Goal: Check status: Check status

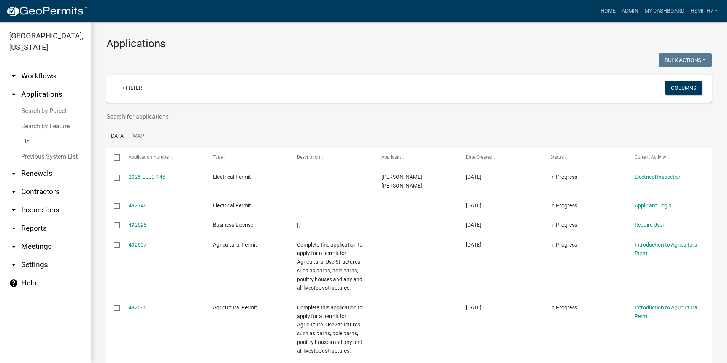
select select "3: 100"
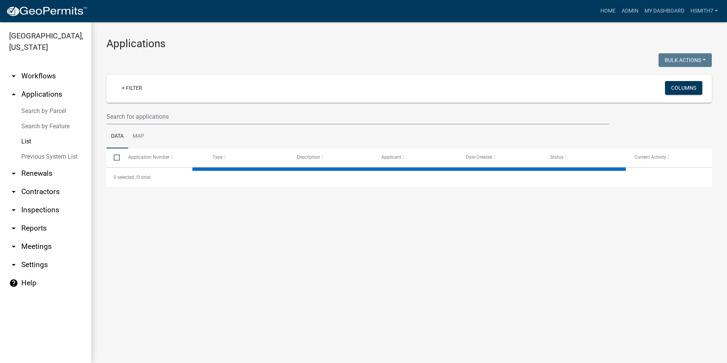
select select "3: 100"
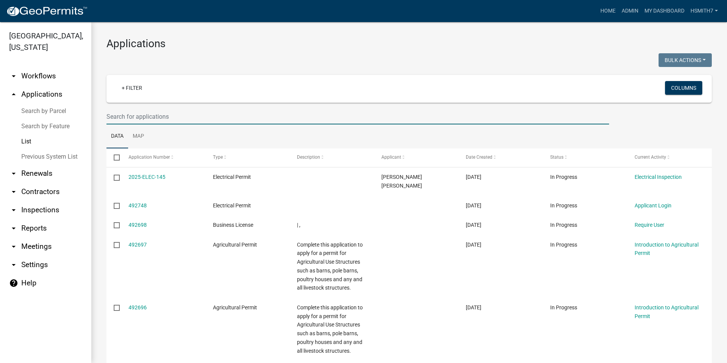
click at [141, 113] on input "text" at bounding box center [358, 117] width 503 height 16
type input "ever"
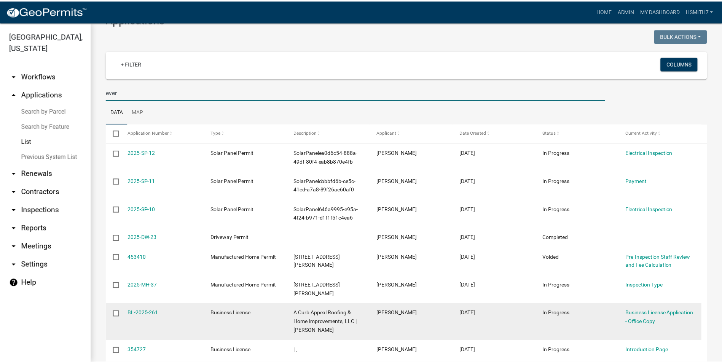
scroll to position [38, 0]
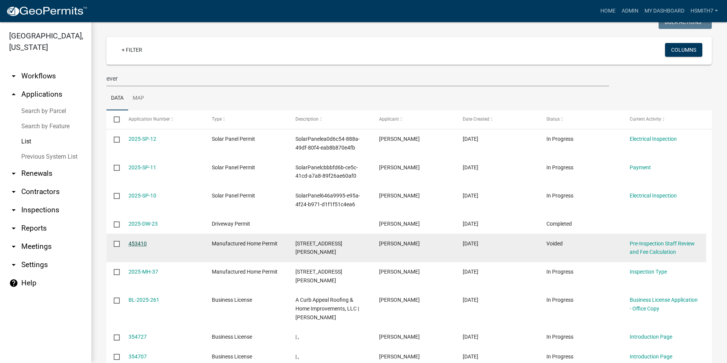
click at [138, 245] on link "453410" at bounding box center [138, 243] width 18 height 6
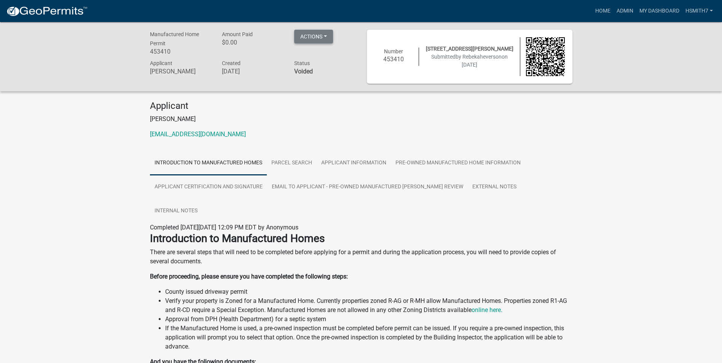
click at [323, 43] on button "Actions" at bounding box center [313, 37] width 39 height 14
click at [372, 223] on div "Completed On Wednesday, July 23, 2025 at 12:09 PM EDT by Anonymous" at bounding box center [361, 227] width 422 height 9
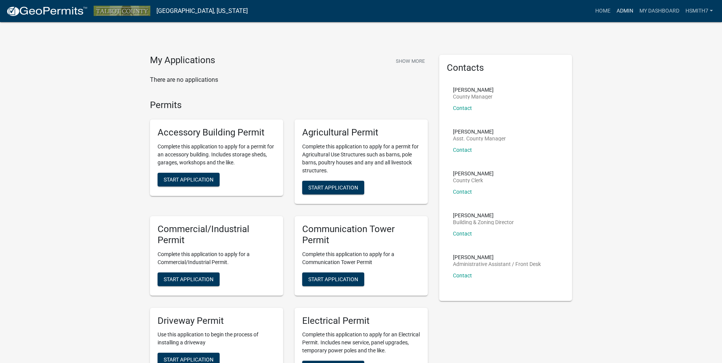
click at [623, 9] on link "Admin" at bounding box center [624, 11] width 23 height 14
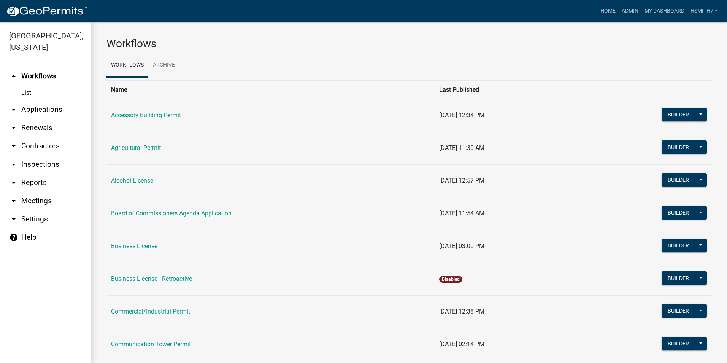
click at [55, 107] on link "arrow_drop_down Applications" at bounding box center [45, 109] width 91 height 18
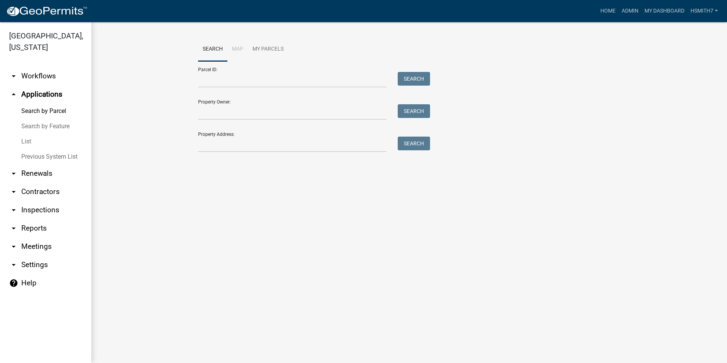
click at [25, 140] on link "List" at bounding box center [45, 141] width 91 height 15
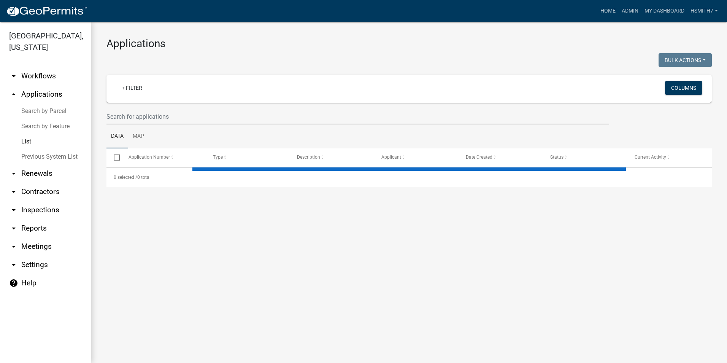
select select "3: 100"
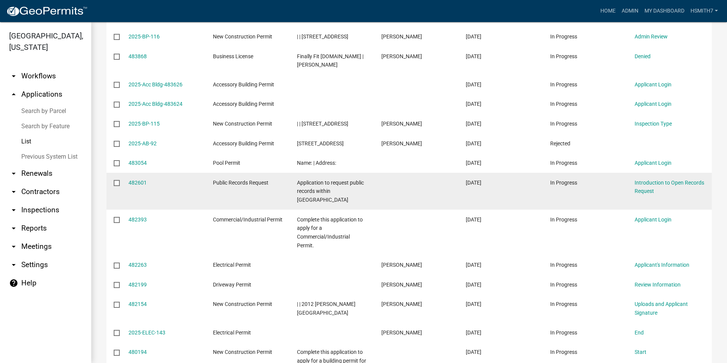
scroll to position [1179, 0]
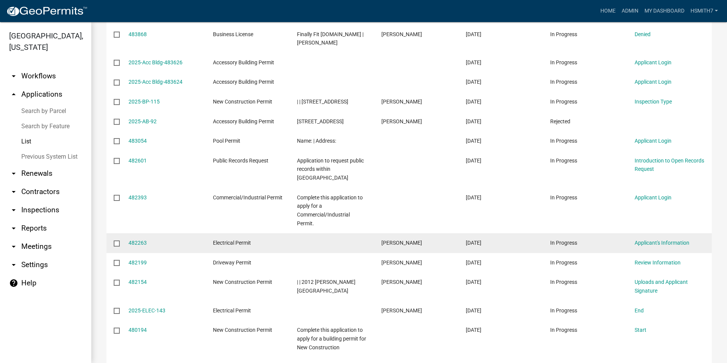
drag, startPoint x: 393, startPoint y: 190, endPoint x: 415, endPoint y: 227, distance: 42.9
click at [395, 196] on datatable-body-cell at bounding box center [416, 211] width 84 height 46
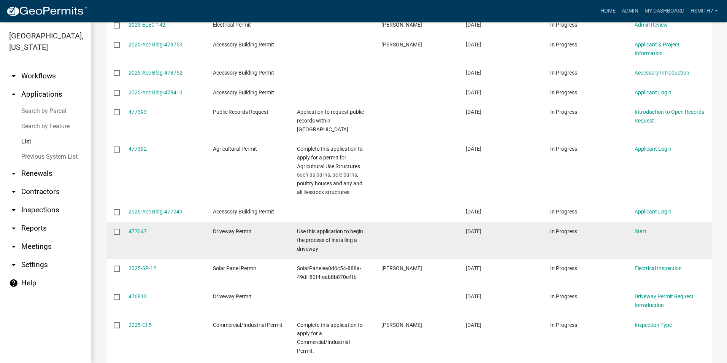
scroll to position [1636, 0]
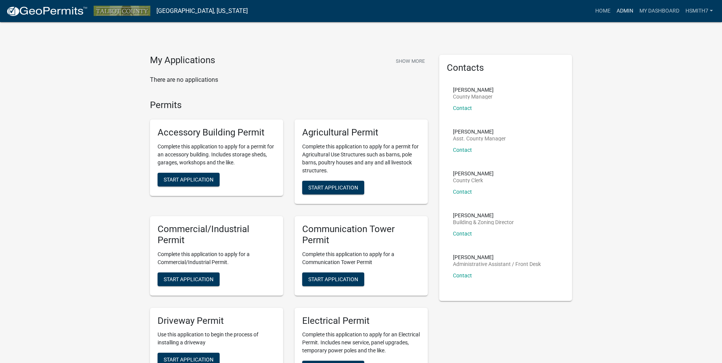
click at [625, 13] on link "Admin" at bounding box center [624, 11] width 23 height 14
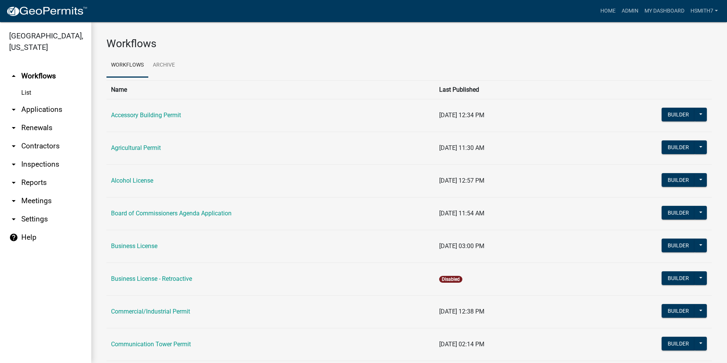
click at [52, 113] on link "arrow_drop_down Applications" at bounding box center [45, 109] width 91 height 18
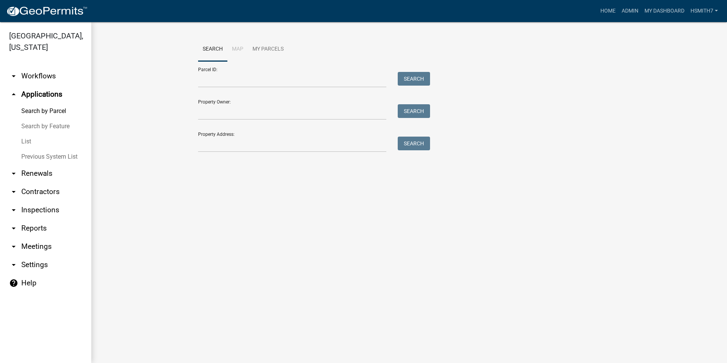
click at [17, 146] on link "List" at bounding box center [45, 141] width 91 height 15
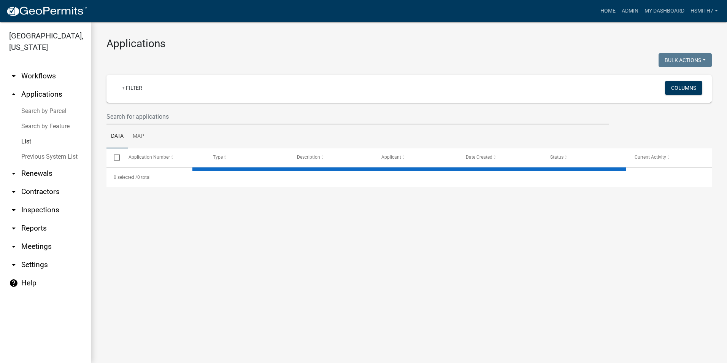
select select "3: 100"
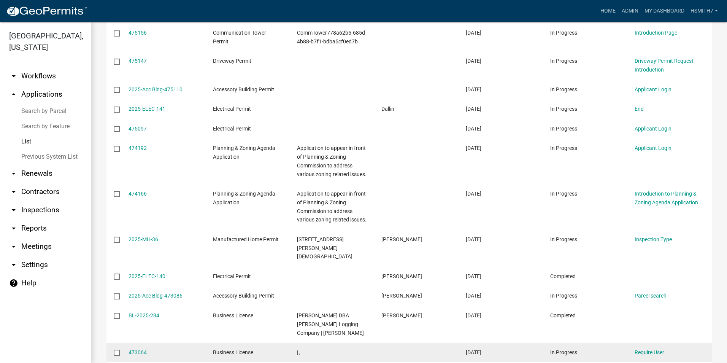
scroll to position [1940, 0]
